Goal: Transaction & Acquisition: Purchase product/service

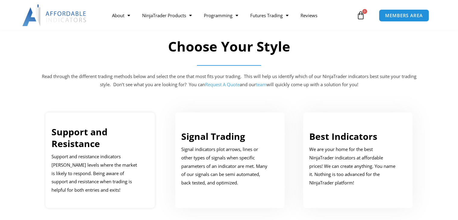
scroll to position [271, 0]
click at [83, 135] on link "Support and Resistance" at bounding box center [79, 138] width 56 height 24
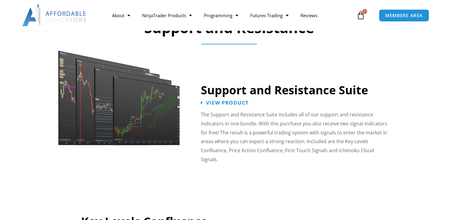
scroll to position [514, 0]
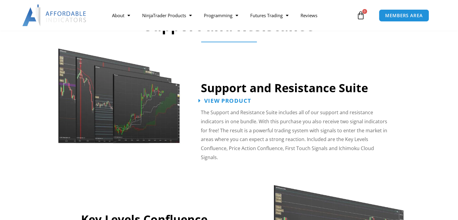
click at [217, 99] on span "View Product" at bounding box center [227, 101] width 47 height 6
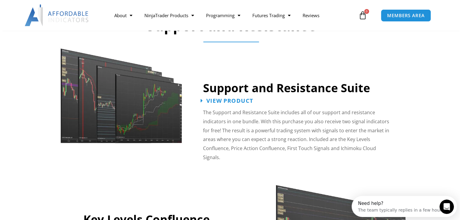
scroll to position [0, 0]
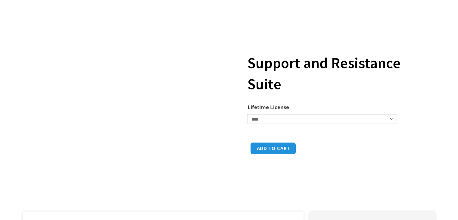
scroll to position [60, 0]
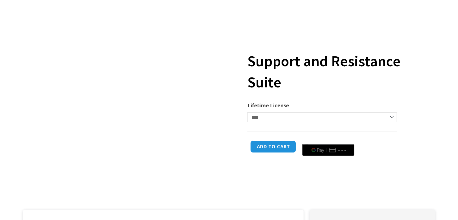
click at [358, 118] on select "**********" at bounding box center [321, 117] width 149 height 10
